Goal: Task Accomplishment & Management: Use online tool/utility

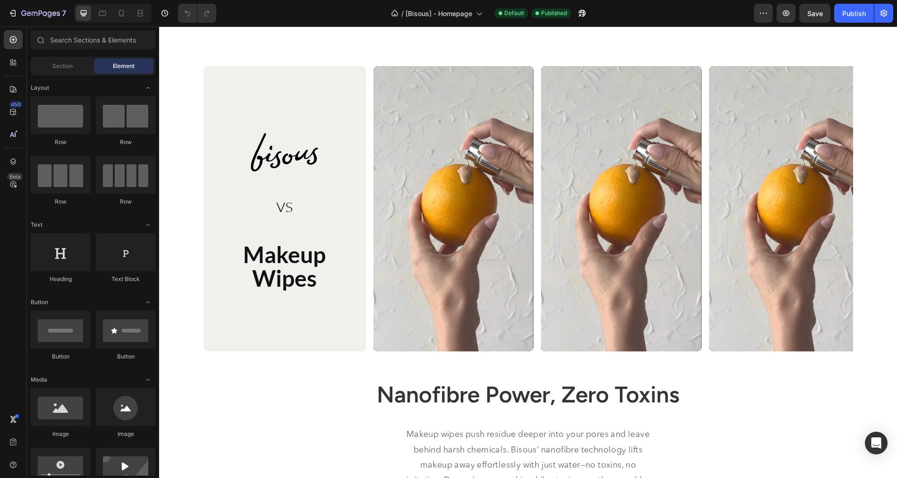
scroll to position [1213, 0]
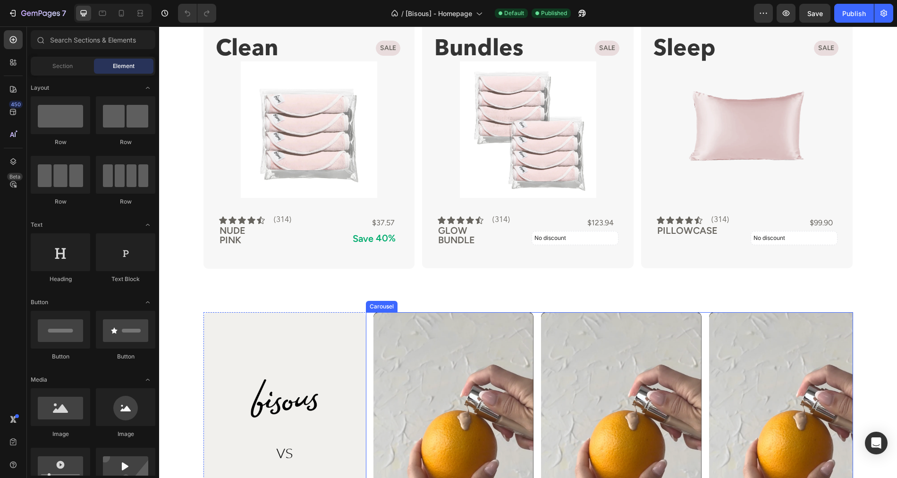
click at [536, 320] on div "Video Video Video" at bounding box center [613, 454] width 480 height 285
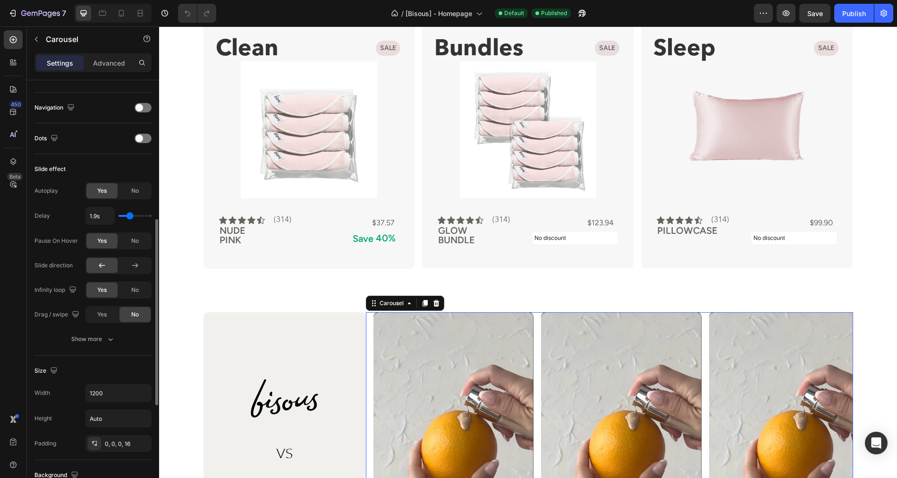
scroll to position [314, 0]
click at [137, 191] on span "No" at bounding box center [135, 194] width 8 height 8
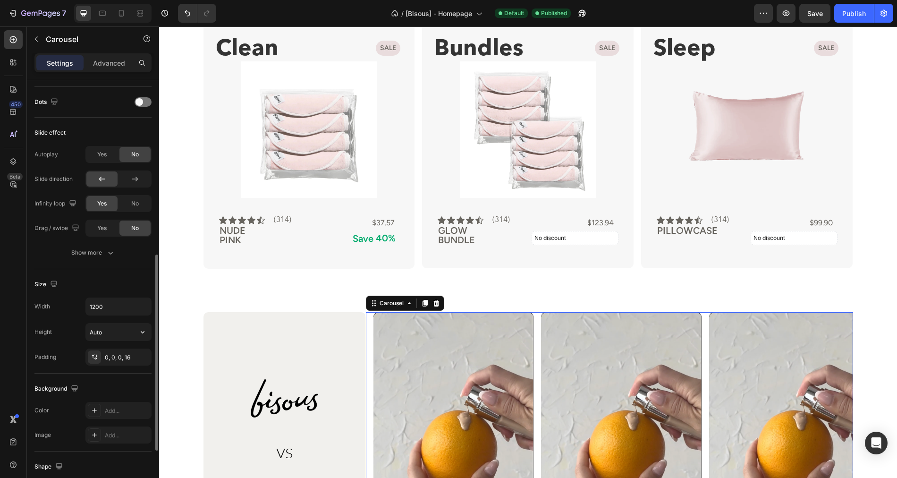
scroll to position [352, 0]
click at [110, 252] on icon "button" at bounding box center [110, 254] width 9 height 9
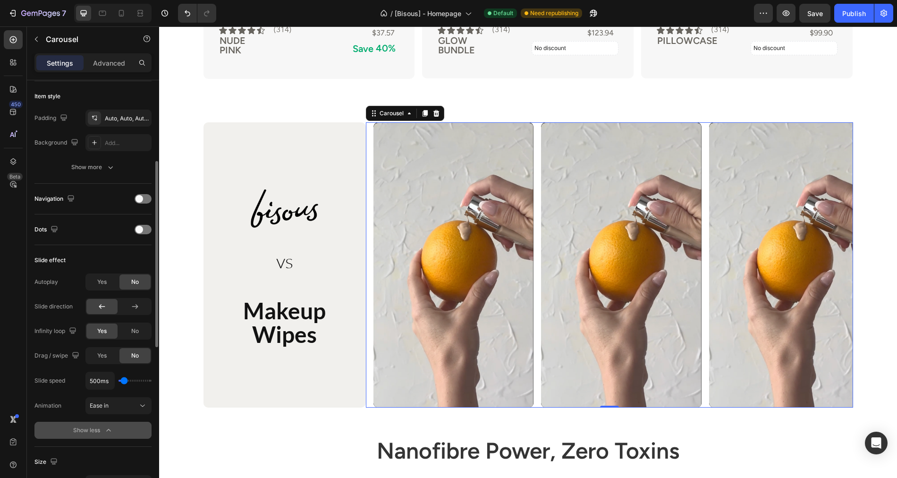
scroll to position [195, 0]
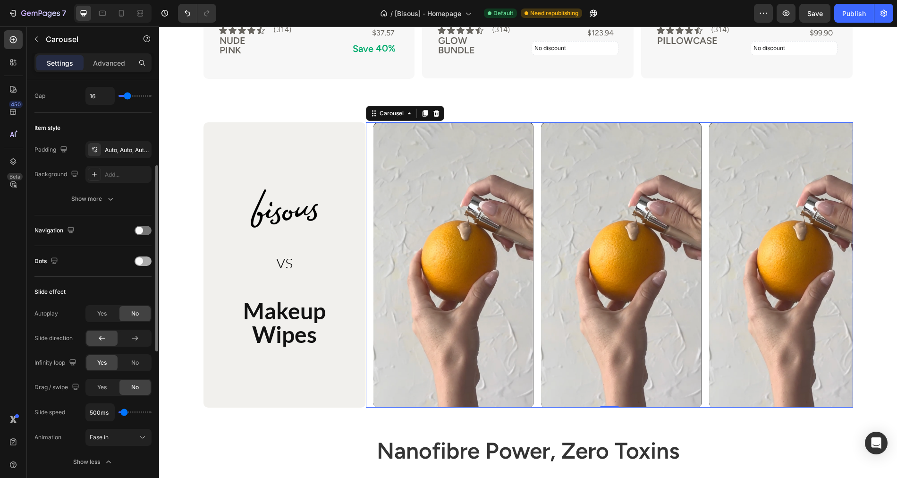
click at [148, 259] on div at bounding box center [143, 260] width 17 height 9
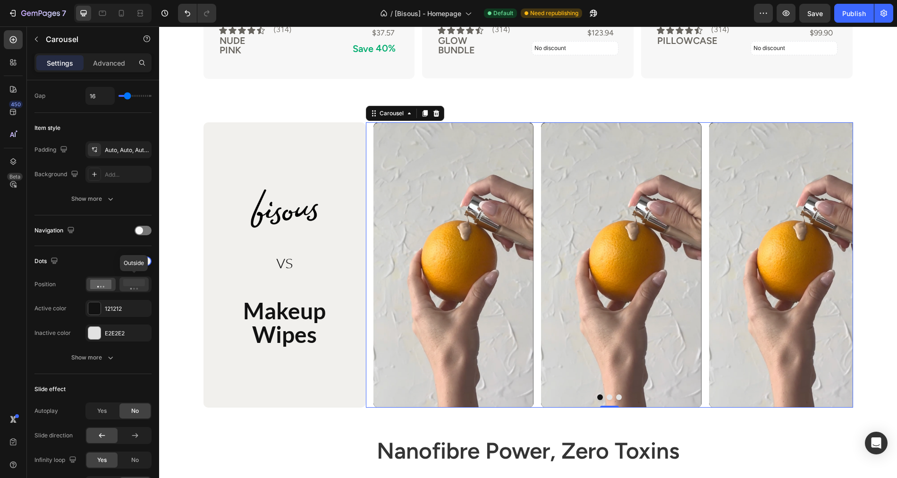
click at [135, 285] on icon at bounding box center [134, 284] width 22 height 10
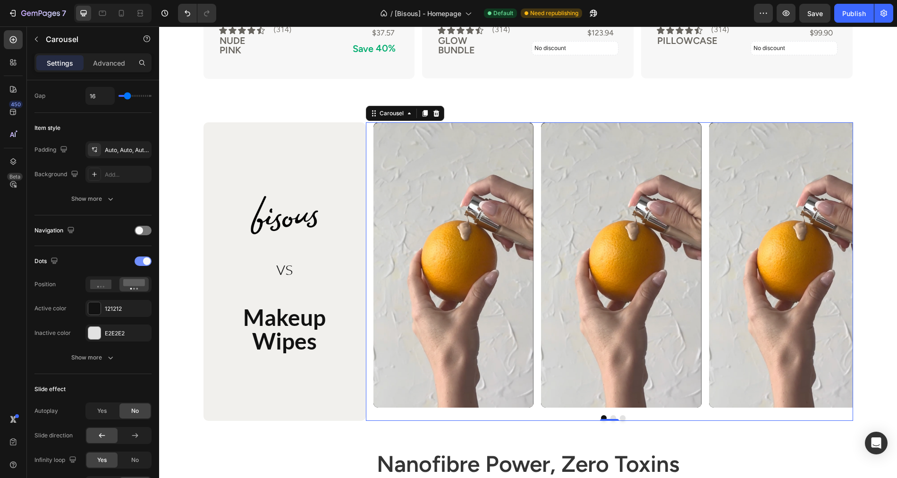
click at [139, 259] on div at bounding box center [143, 260] width 17 height 9
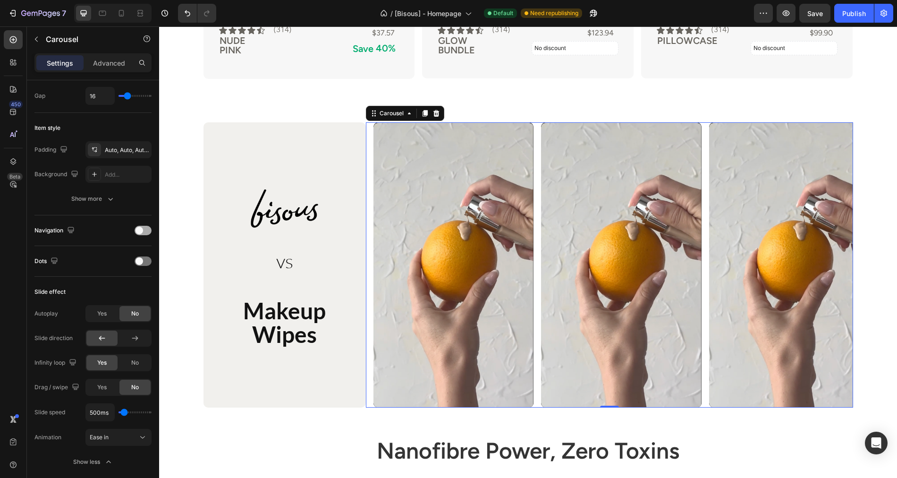
click at [147, 227] on div at bounding box center [143, 230] width 17 height 9
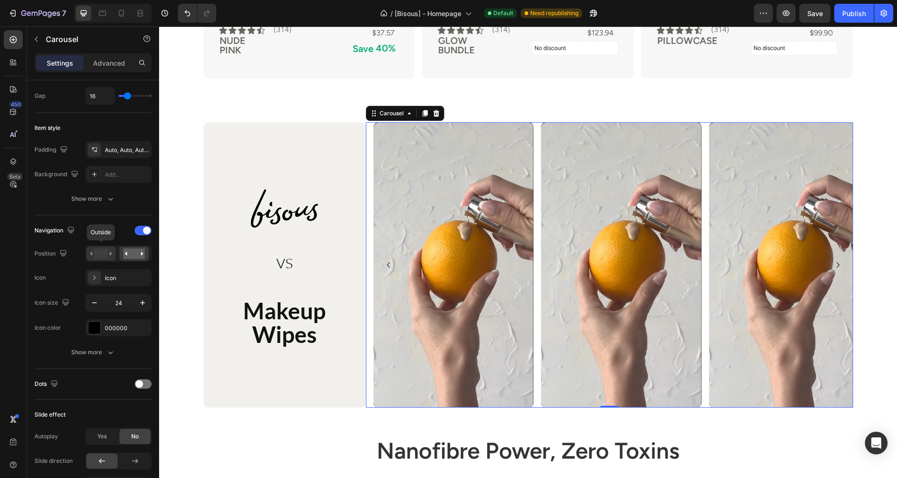
click at [105, 253] on rect at bounding box center [101, 253] width 14 height 10
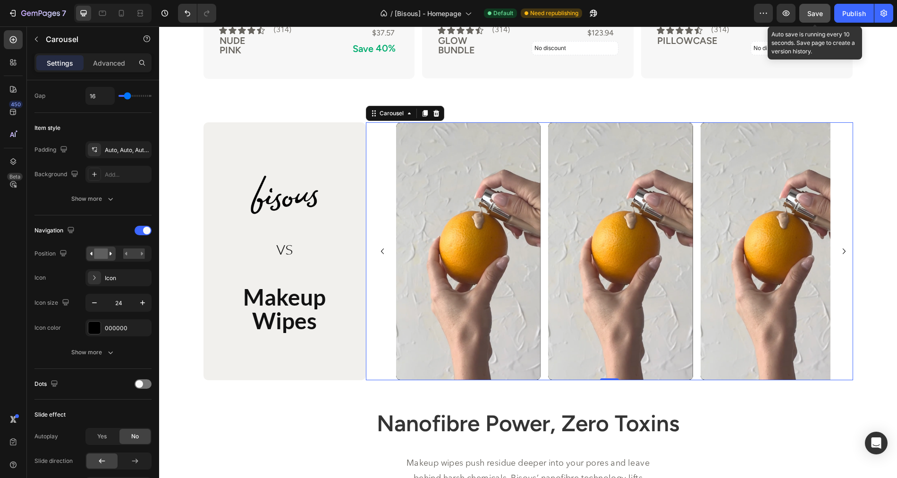
click at [817, 10] on span "Save" at bounding box center [815, 13] width 16 height 8
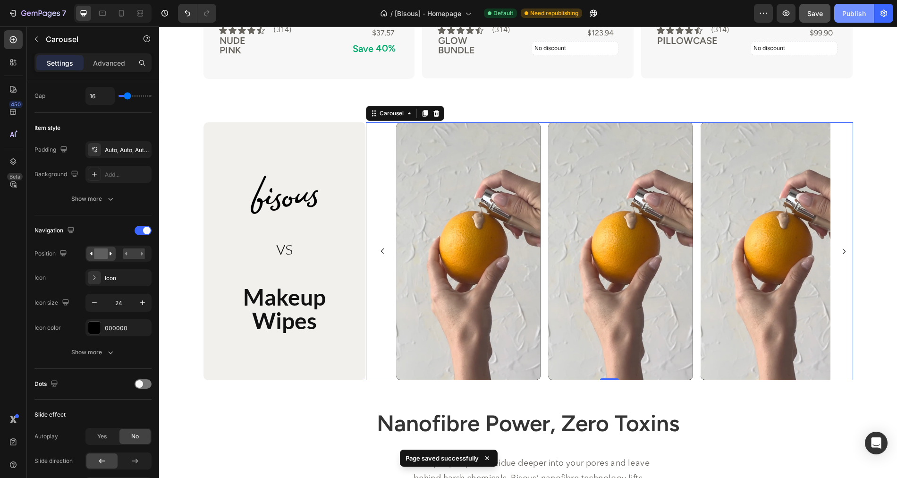
click at [850, 14] on div "Publish" at bounding box center [854, 13] width 24 height 10
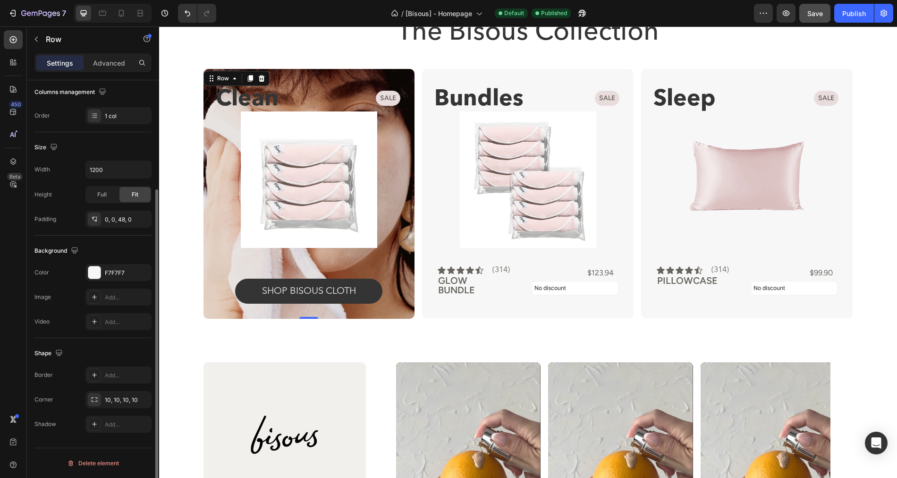
scroll to position [0, 0]
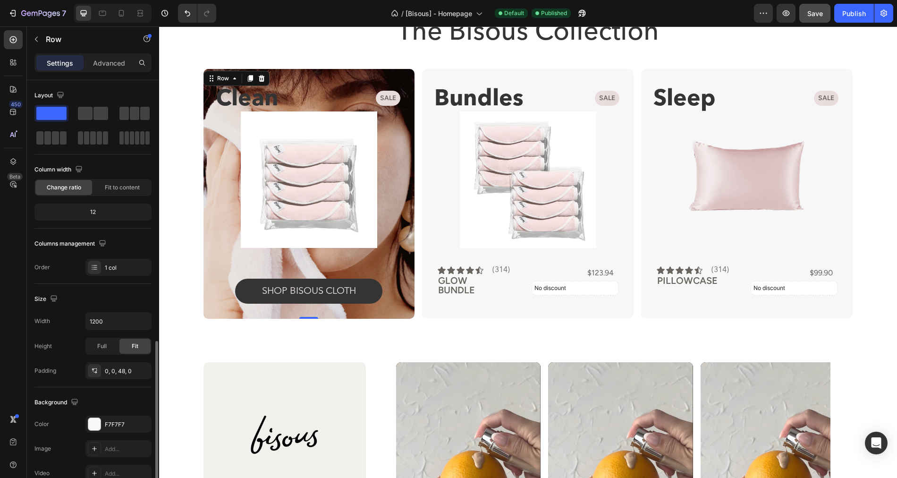
click at [211, 267] on div "Clean Text Block Sale Product Badge Product Images SHOP BISOUS cloth Button Row…" at bounding box center [308, 194] width 211 height 250
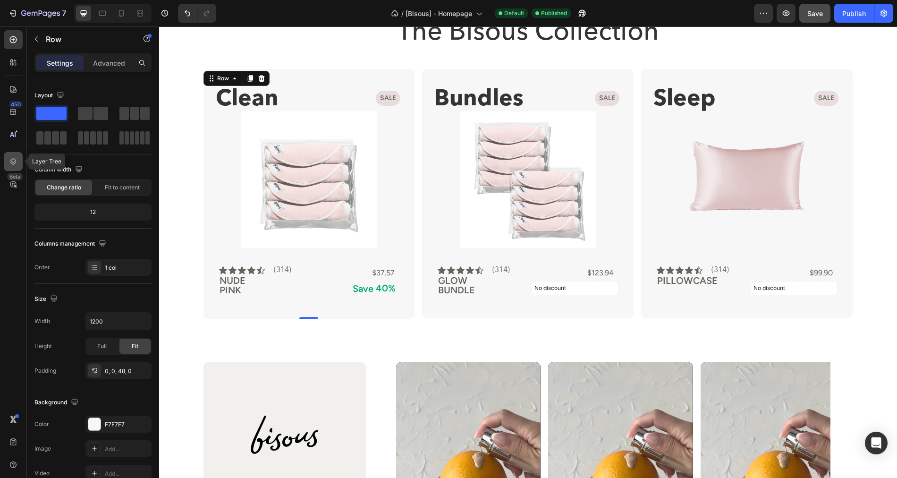
click at [12, 164] on icon at bounding box center [13, 161] width 6 height 7
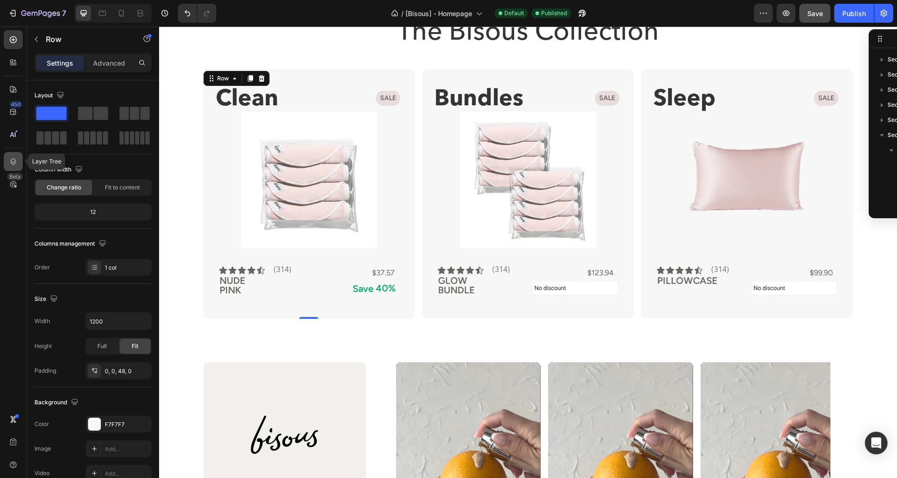
scroll to position [133, 0]
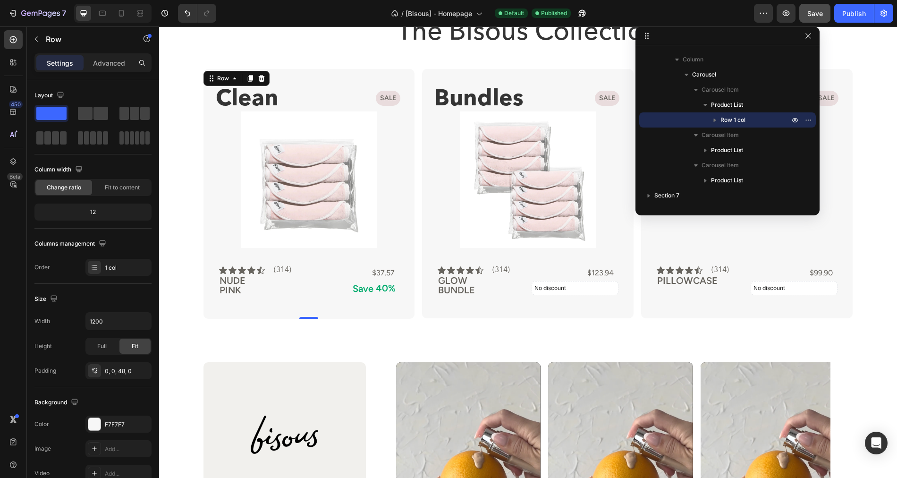
drag, startPoint x: 878, startPoint y: 40, endPoint x: 777, endPoint y: 32, distance: 101.8
click at [714, 120] on icon "button" at bounding box center [714, 119] width 9 height 9
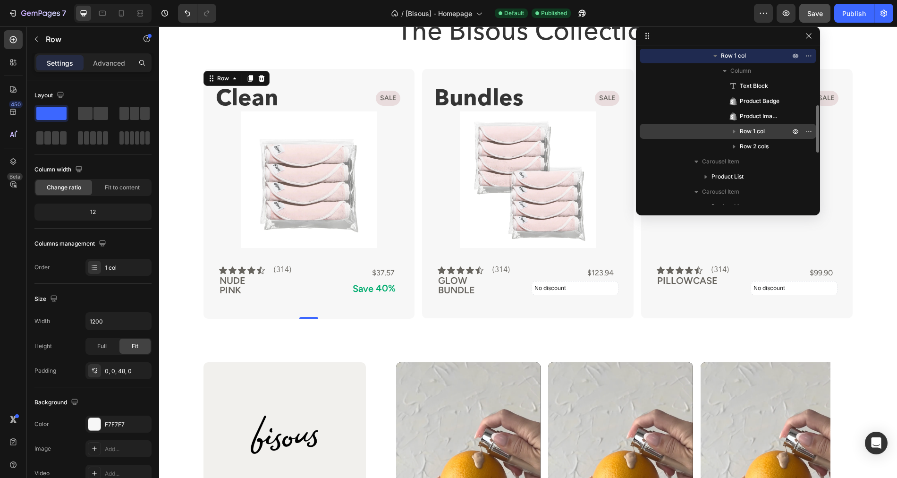
scroll to position [202, 0]
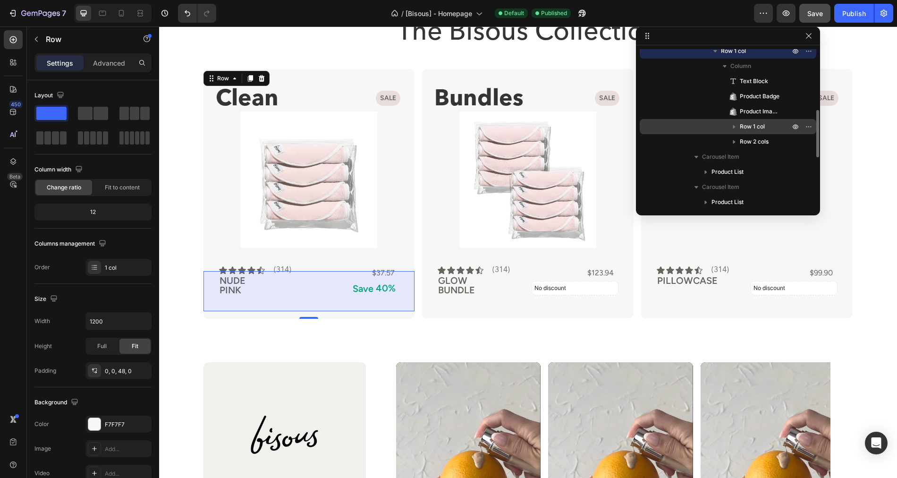
click at [736, 129] on icon "button" at bounding box center [733, 126] width 9 height 9
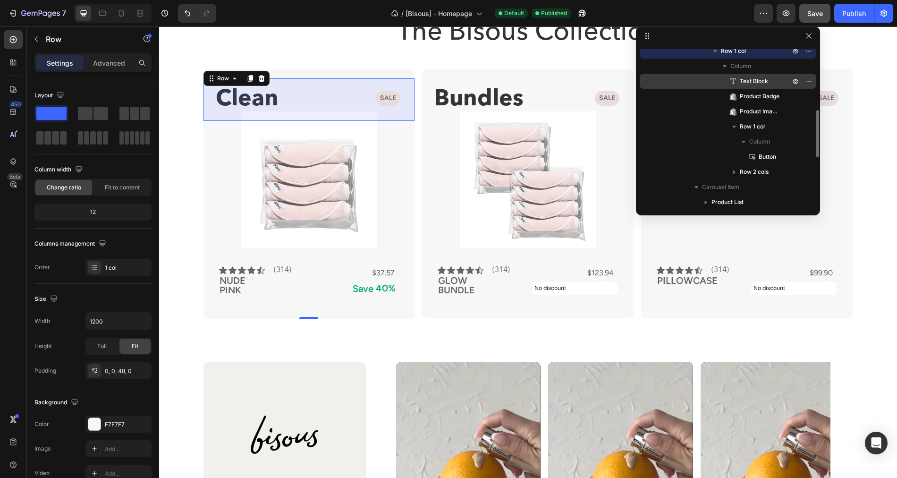
click at [752, 84] on span "Text Block" at bounding box center [754, 80] width 28 height 9
